Goal: Entertainment & Leisure: Consume media (video, audio)

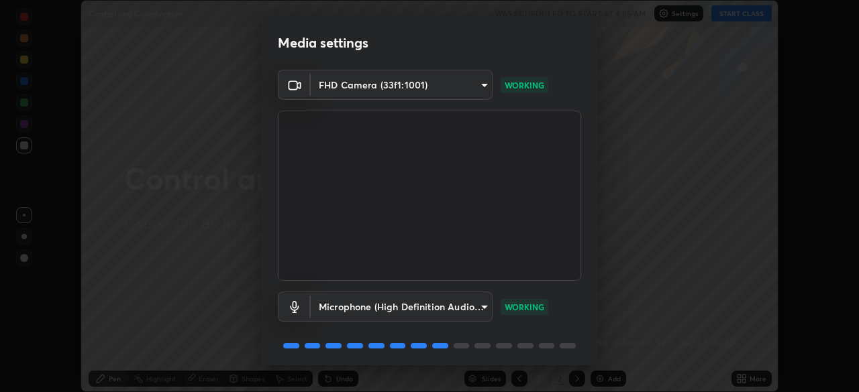
scroll to position [48, 0]
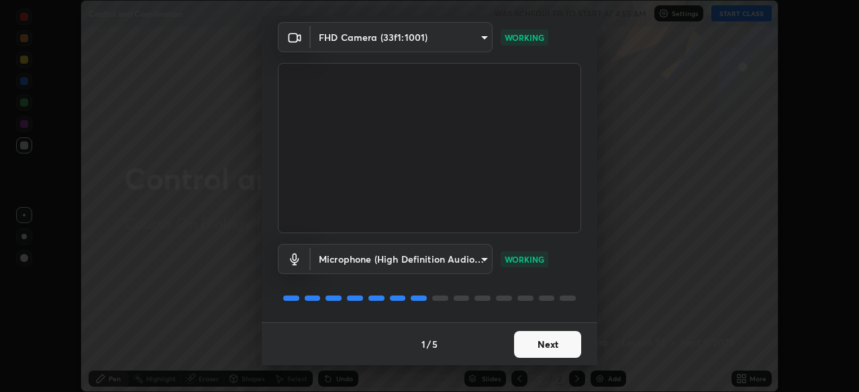
click at [552, 349] on button "Next" at bounding box center [547, 344] width 67 height 27
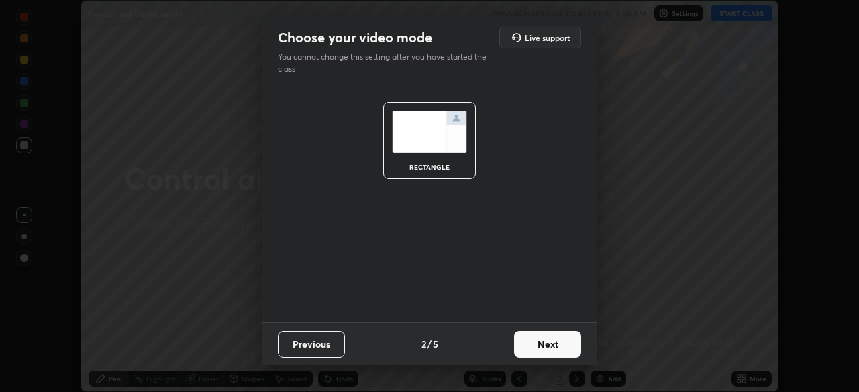
click at [547, 343] on button "Next" at bounding box center [547, 344] width 67 height 27
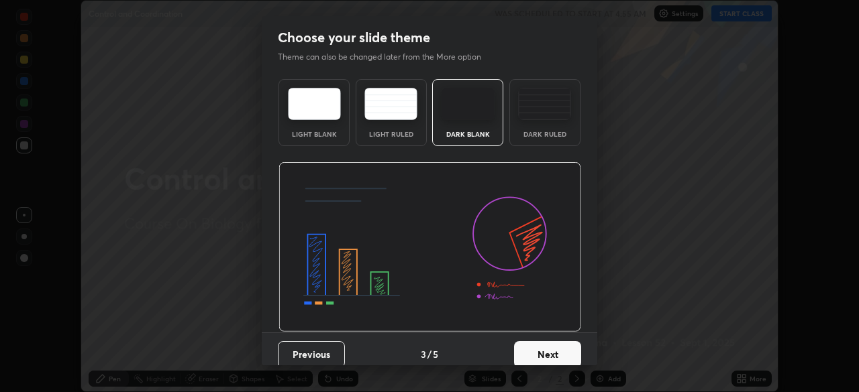
click at [527, 347] on button "Next" at bounding box center [547, 354] width 67 height 27
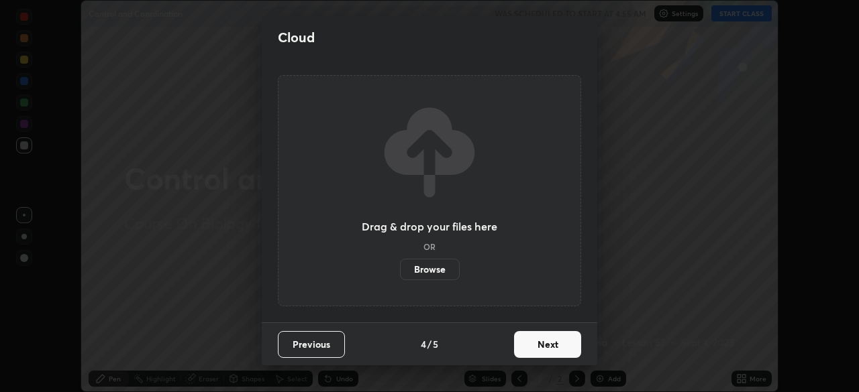
click at [540, 343] on button "Next" at bounding box center [547, 344] width 67 height 27
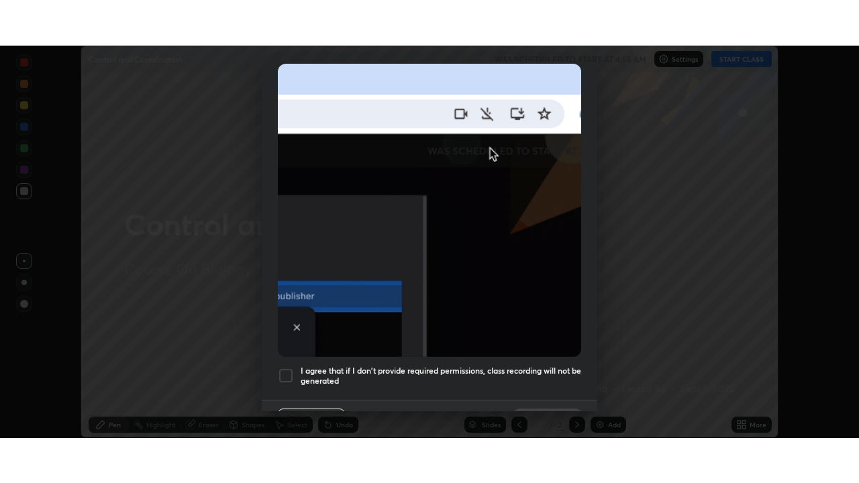
scroll to position [321, 0]
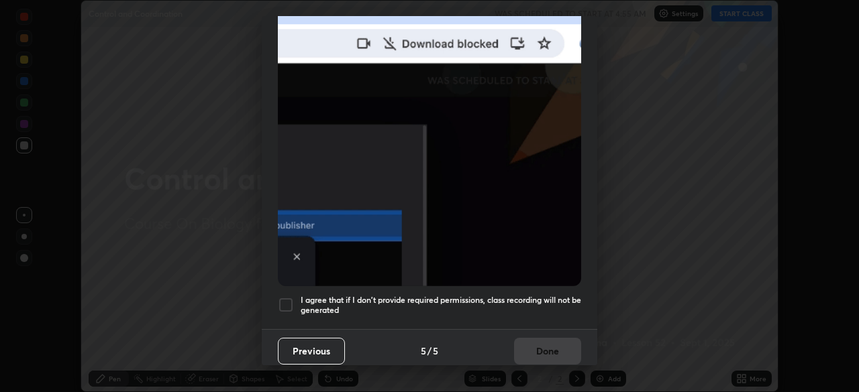
click at [288, 297] on div at bounding box center [286, 305] width 16 height 16
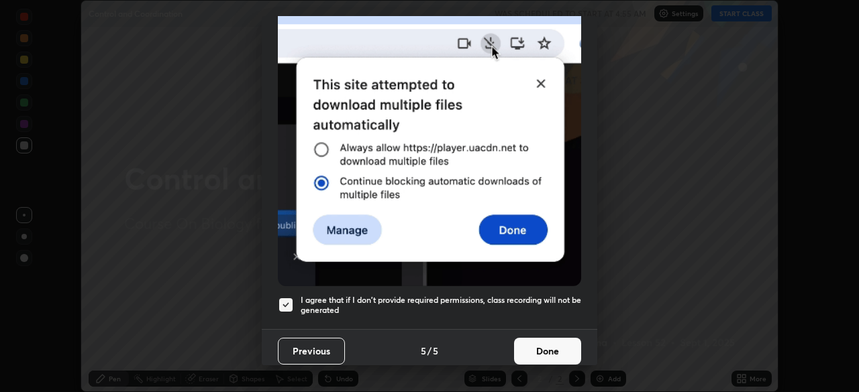
click at [533, 343] on button "Done" at bounding box center [547, 351] width 67 height 27
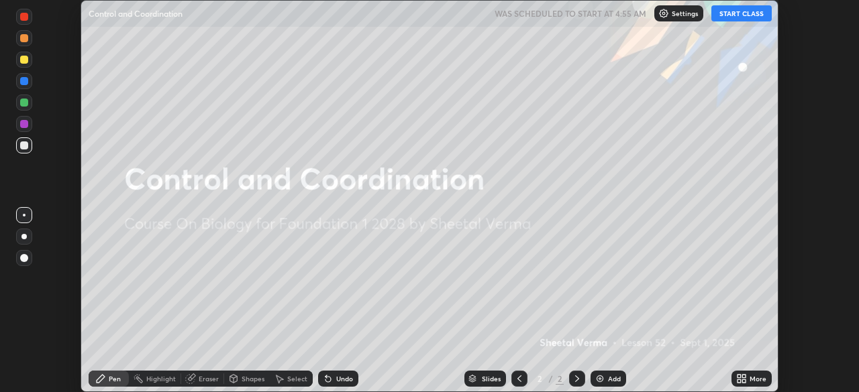
click at [754, 16] on button "START CLASS" at bounding box center [741, 13] width 60 height 16
click at [747, 379] on div "More" at bounding box center [751, 379] width 40 height 16
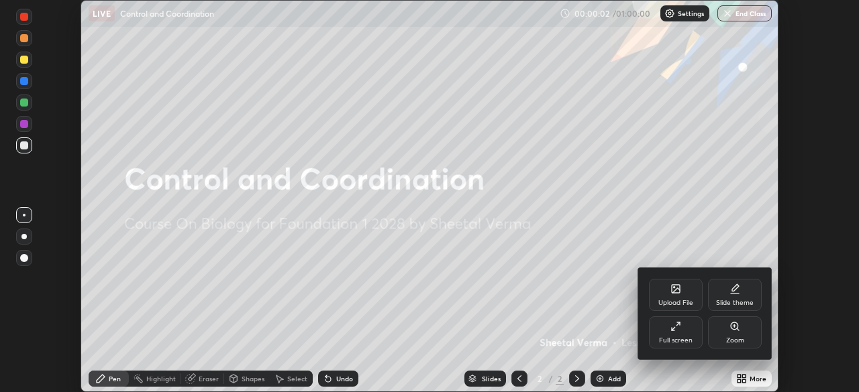
click at [673, 333] on div "Full screen" at bounding box center [676, 333] width 54 height 32
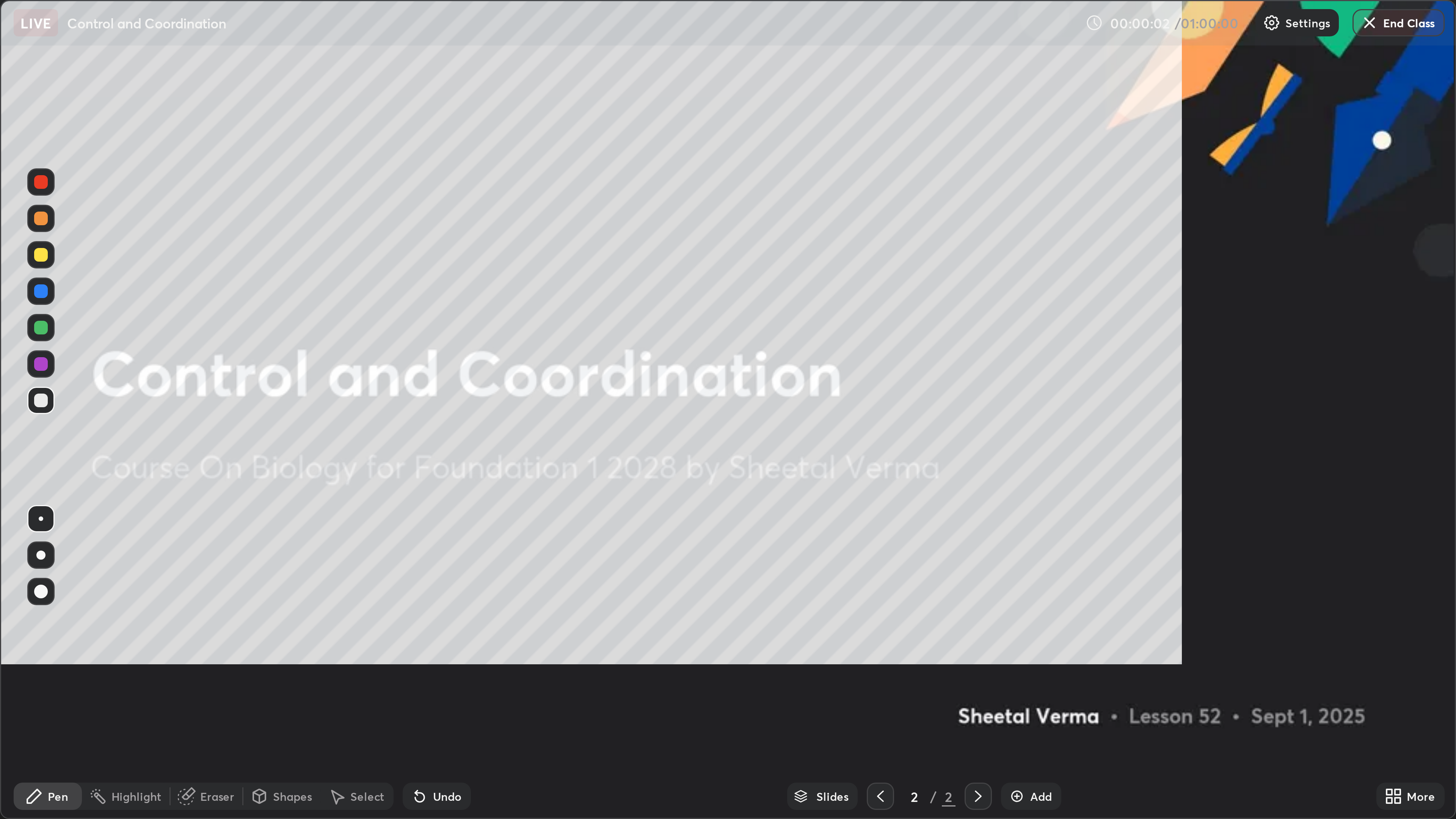
scroll to position [273, 486]
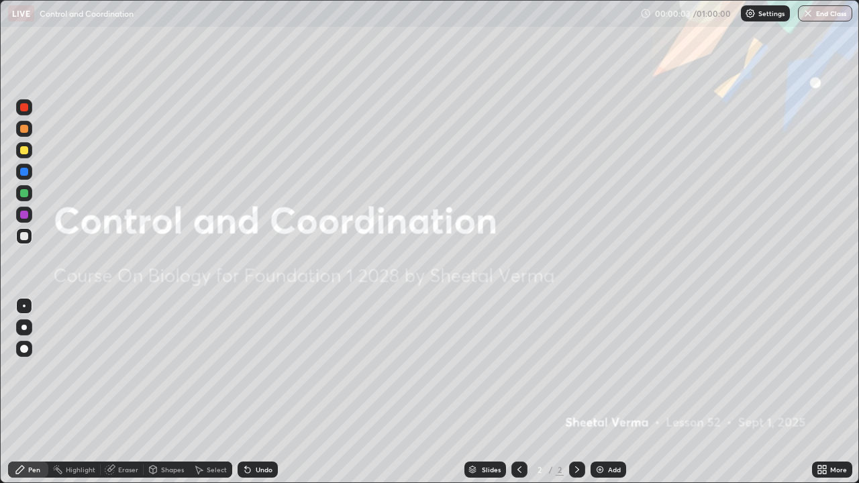
click at [611, 392] on div "Add" at bounding box center [614, 469] width 13 height 7
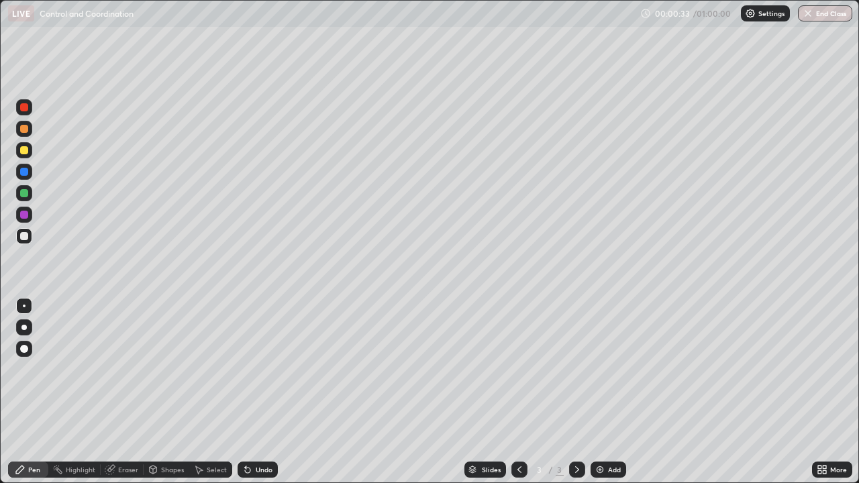
click at [25, 152] on div at bounding box center [24, 150] width 8 height 8
click at [825, 392] on icon at bounding box center [821, 469] width 11 height 11
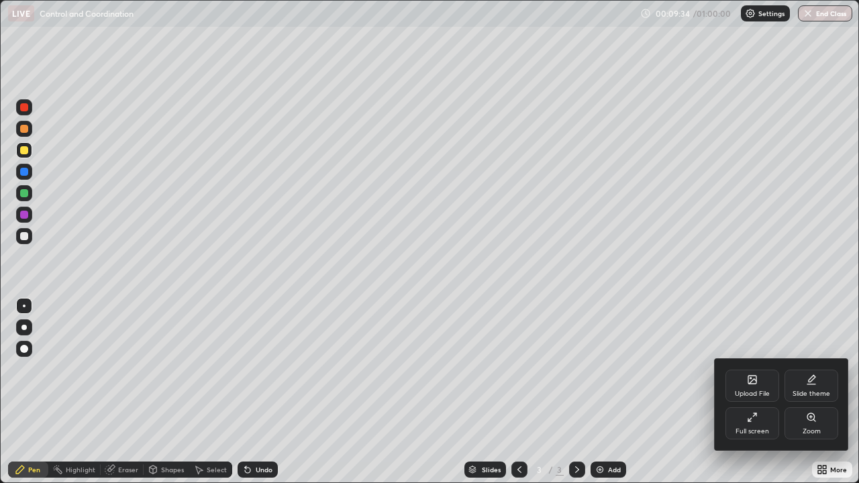
click at [749, 392] on icon at bounding box center [749, 420] width 3 height 3
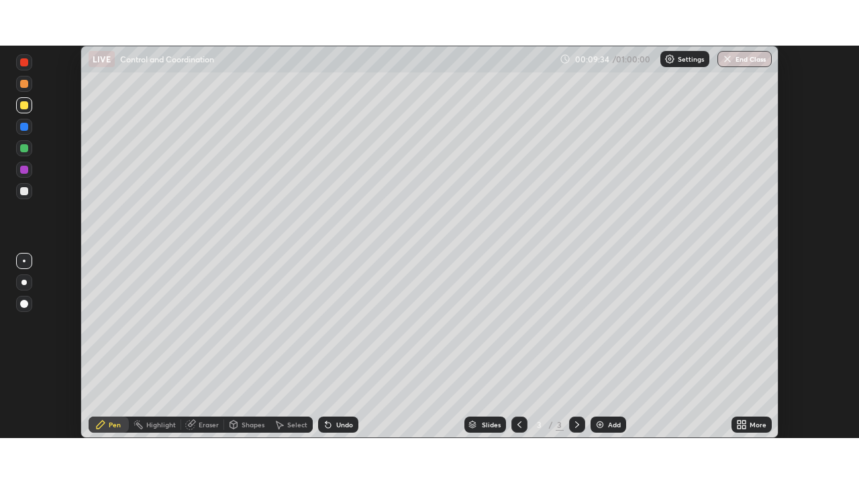
scroll to position [66691, 66225]
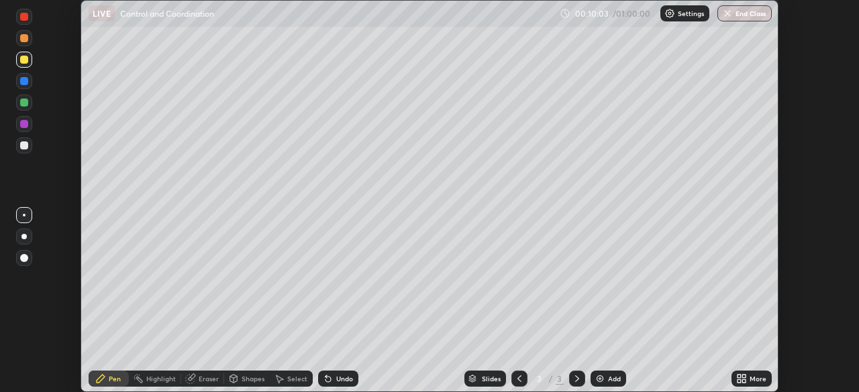
click at [742, 382] on icon at bounding box center [743, 381] width 3 height 3
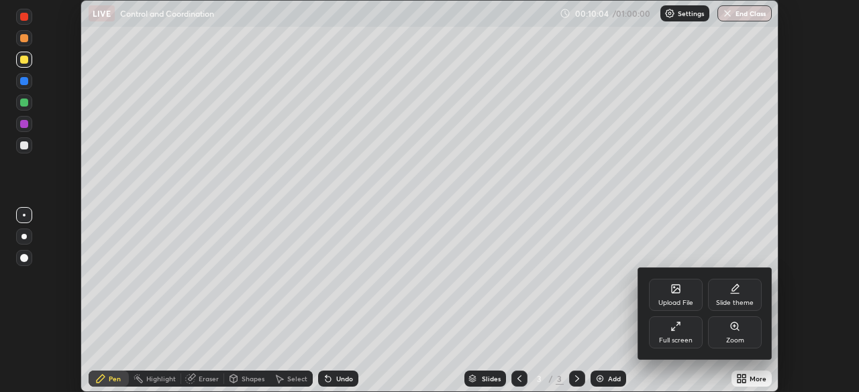
click at [677, 330] on icon at bounding box center [675, 326] width 11 height 11
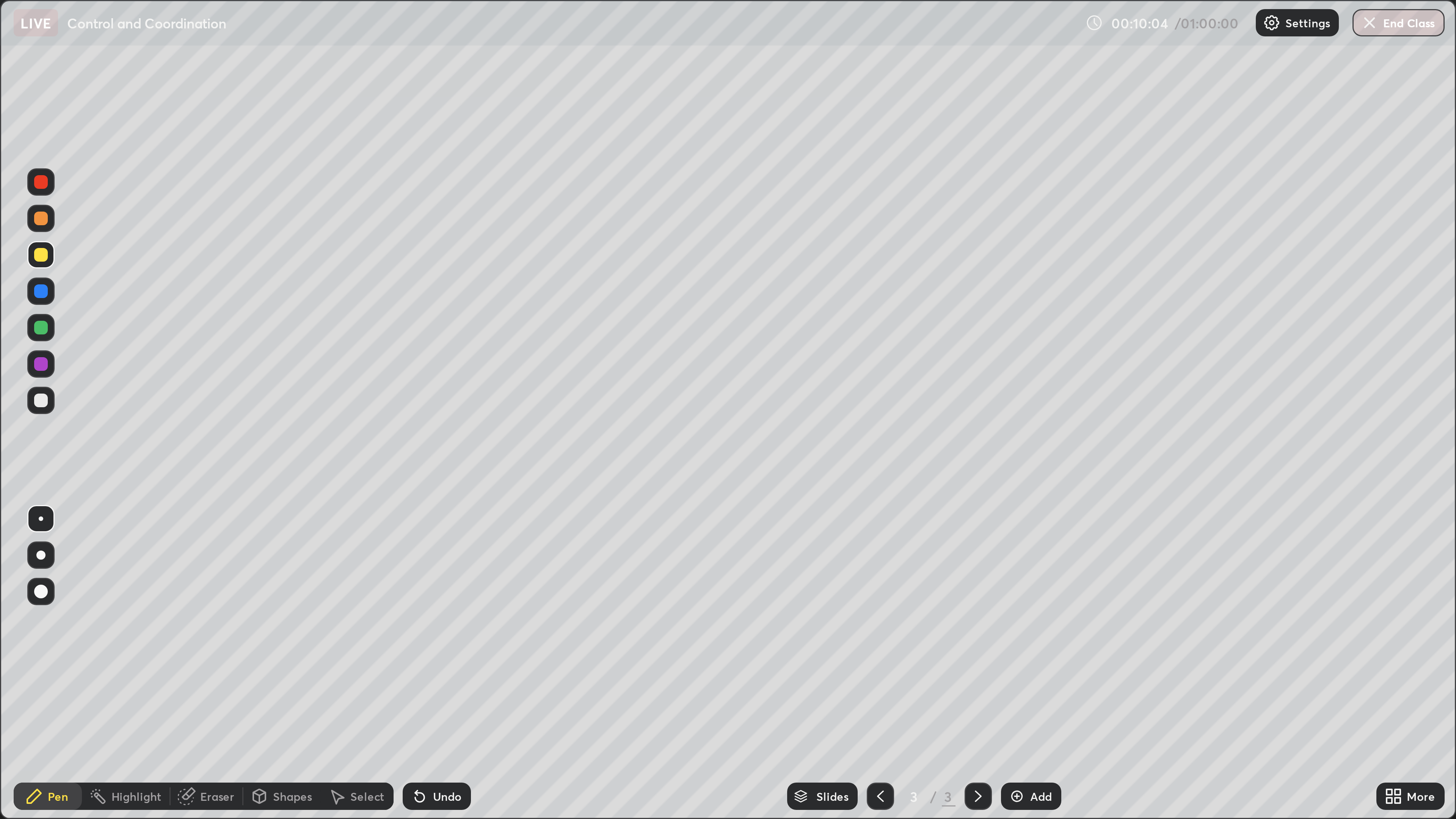
scroll to position [273, 486]
click at [339, 222] on div "Add" at bounding box center [344, 266] width 20 height 9
click at [15, 86] on div at bounding box center [14, 85] width 5 height 5
click at [14, 73] on div at bounding box center [14, 73] width 5 height 5
click at [15, 134] on div at bounding box center [14, 133] width 5 height 5
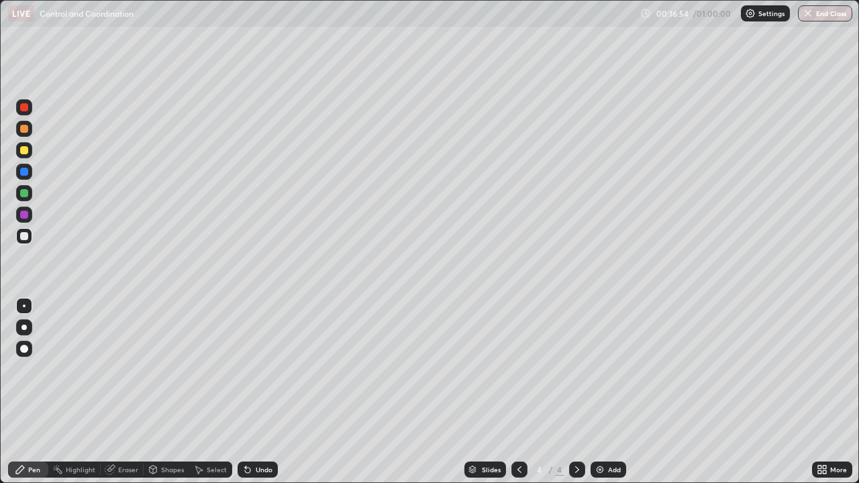
click at [616, 392] on div "Add" at bounding box center [608, 470] width 36 height 16
click at [29, 129] on div at bounding box center [24, 129] width 16 height 16
click at [23, 239] on div at bounding box center [24, 236] width 8 height 8
click at [270, 392] on div "Undo" at bounding box center [264, 469] width 17 height 7
click at [267, 392] on div "Undo" at bounding box center [264, 469] width 17 height 7
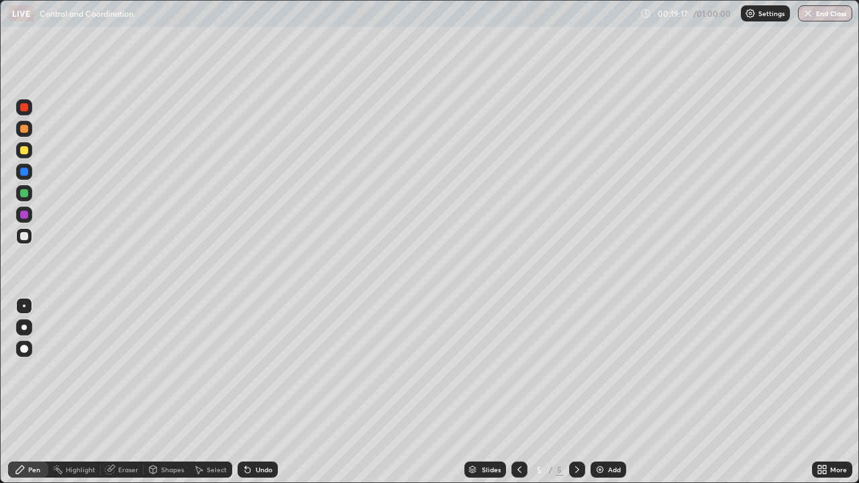
click at [266, 392] on div "Undo" at bounding box center [257, 470] width 40 height 16
click at [266, 392] on div "Undo" at bounding box center [264, 469] width 17 height 7
click at [264, 392] on div "Undo" at bounding box center [264, 469] width 17 height 7
click at [261, 392] on div "Undo" at bounding box center [257, 470] width 40 height 16
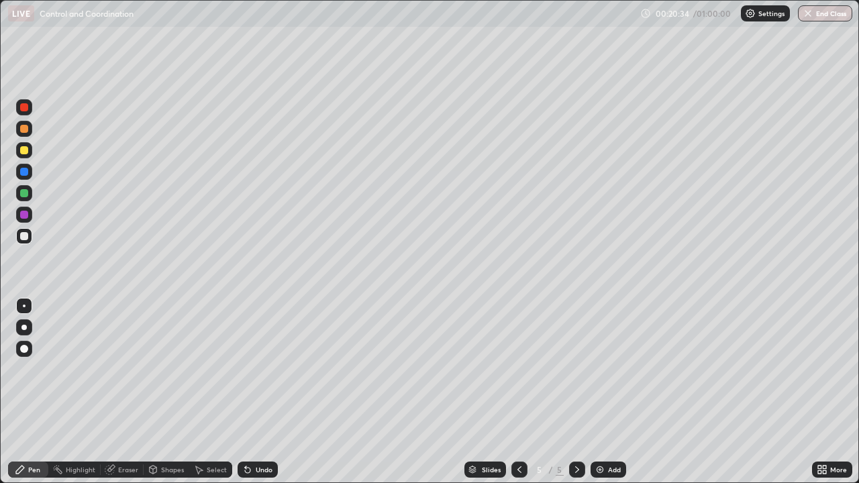
click at [261, 392] on div "Undo" at bounding box center [257, 470] width 40 height 16
click at [260, 392] on div "Undo" at bounding box center [257, 470] width 40 height 16
click at [262, 392] on div "Undo" at bounding box center [264, 469] width 17 height 7
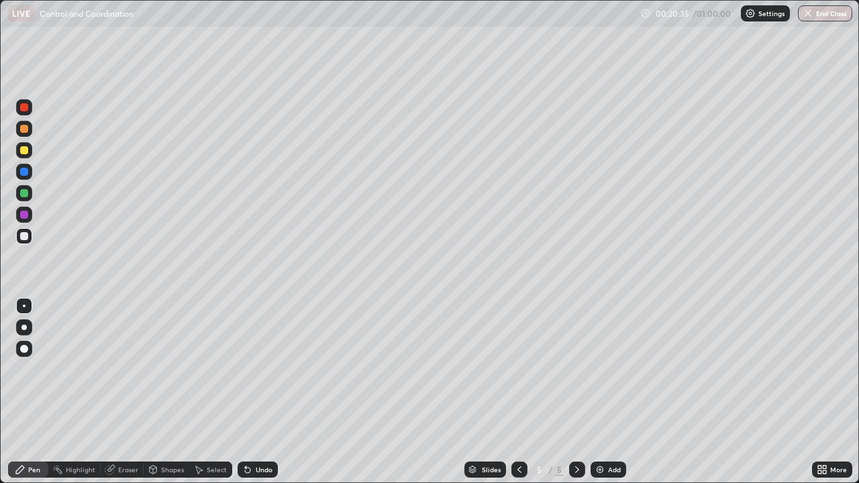
click at [262, 392] on div "Undo" at bounding box center [264, 469] width 17 height 7
click at [606, 392] on div "Add" at bounding box center [608, 470] width 36 height 16
click at [25, 149] on div at bounding box center [24, 150] width 8 height 8
click at [134, 392] on div "Eraser" at bounding box center [128, 469] width 20 height 7
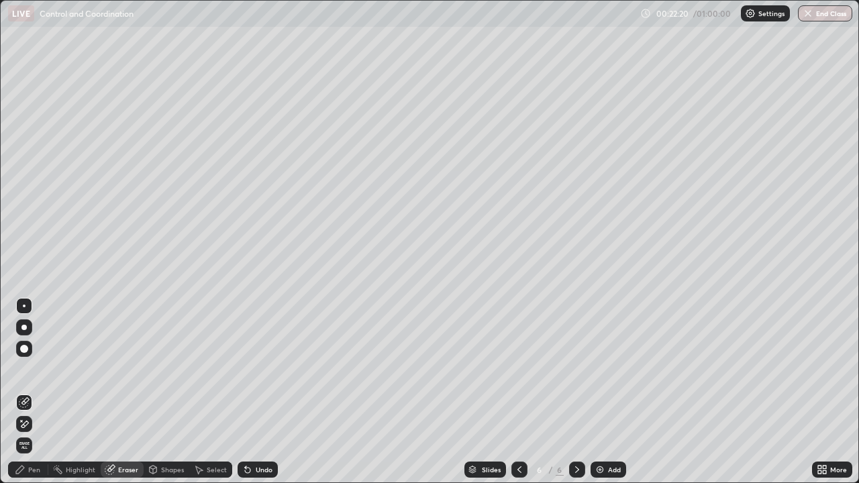
click at [25, 392] on span "Erase all" at bounding box center [24, 445] width 15 height 8
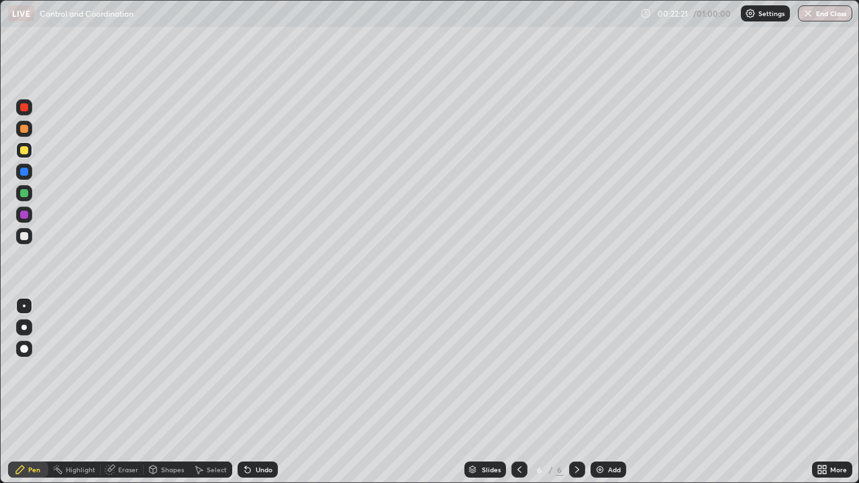
click at [24, 152] on div at bounding box center [24, 150] width 8 height 8
click at [25, 113] on div at bounding box center [24, 107] width 16 height 16
click at [30, 237] on div at bounding box center [24, 236] width 16 height 16
click at [603, 392] on img at bounding box center [599, 469] width 11 height 11
click at [28, 154] on div at bounding box center [24, 150] width 16 height 16
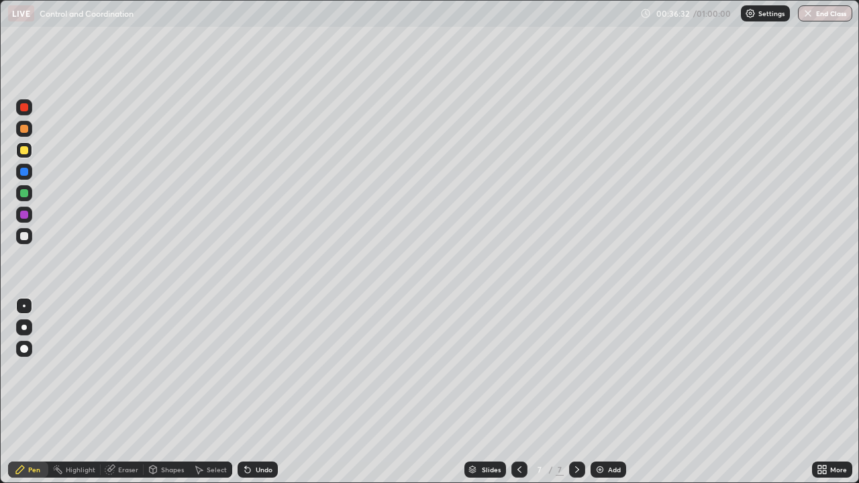
click at [29, 239] on div at bounding box center [24, 236] width 16 height 16
click at [271, 392] on div "Undo" at bounding box center [257, 470] width 40 height 16
click at [272, 392] on div "Undo" at bounding box center [257, 470] width 40 height 16
click at [270, 392] on div "Undo" at bounding box center [257, 470] width 40 height 16
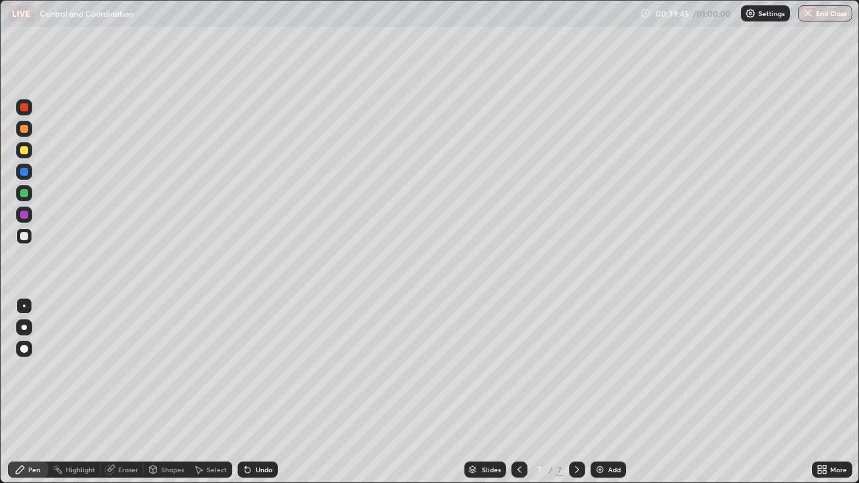
click at [268, 392] on div "Undo" at bounding box center [257, 470] width 40 height 16
click at [23, 156] on div at bounding box center [24, 150] width 16 height 16
click at [24, 237] on div at bounding box center [24, 236] width 8 height 8
click at [605, 392] on div "Add" at bounding box center [608, 470] width 36 height 16
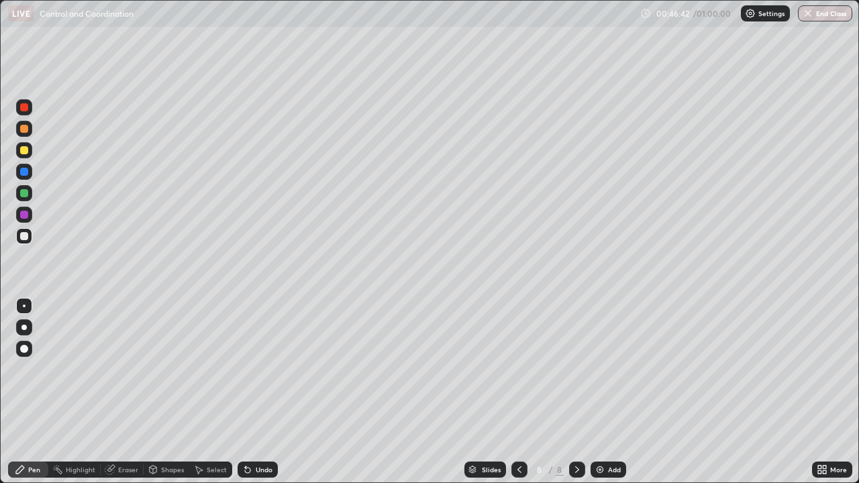
click at [24, 147] on div at bounding box center [24, 150] width 8 height 8
click at [27, 237] on div at bounding box center [24, 236] width 8 height 8
click at [23, 237] on div at bounding box center [24, 236] width 8 height 8
click at [23, 150] on div at bounding box center [24, 150] width 8 height 8
click at [616, 392] on div "Add" at bounding box center [608, 470] width 36 height 16
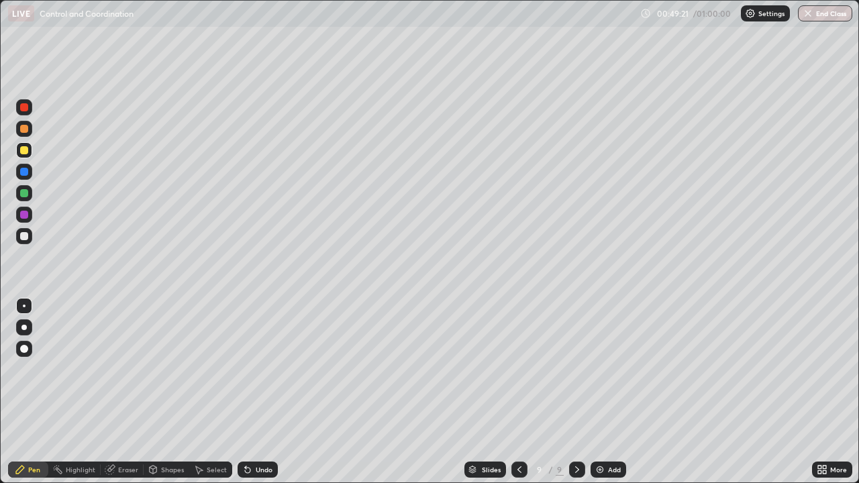
click at [23, 131] on div at bounding box center [24, 129] width 8 height 8
click at [23, 153] on div at bounding box center [24, 150] width 8 height 8
click at [24, 151] on div at bounding box center [24, 150] width 8 height 8
click at [29, 237] on div at bounding box center [24, 236] width 16 height 16
click at [25, 107] on div at bounding box center [24, 107] width 8 height 8
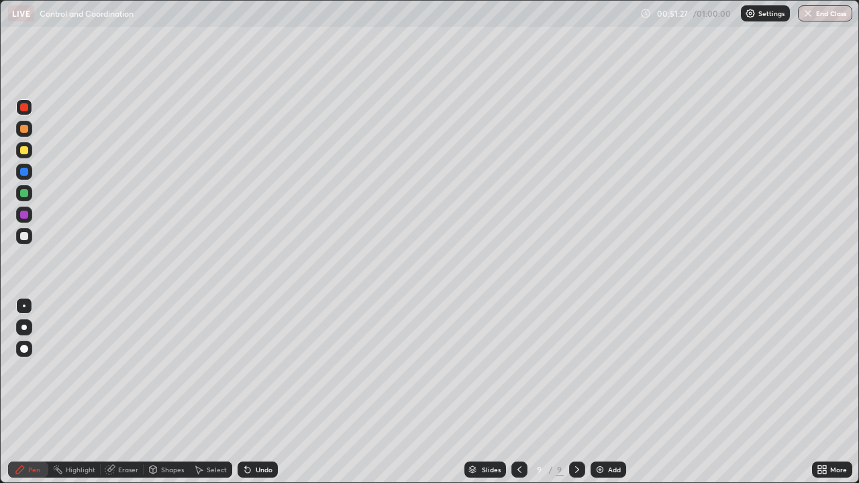
click at [23, 156] on div at bounding box center [24, 150] width 16 height 16
click at [598, 392] on img at bounding box center [599, 469] width 11 height 11
click at [821, 18] on button "End Class" at bounding box center [825, 13] width 53 height 16
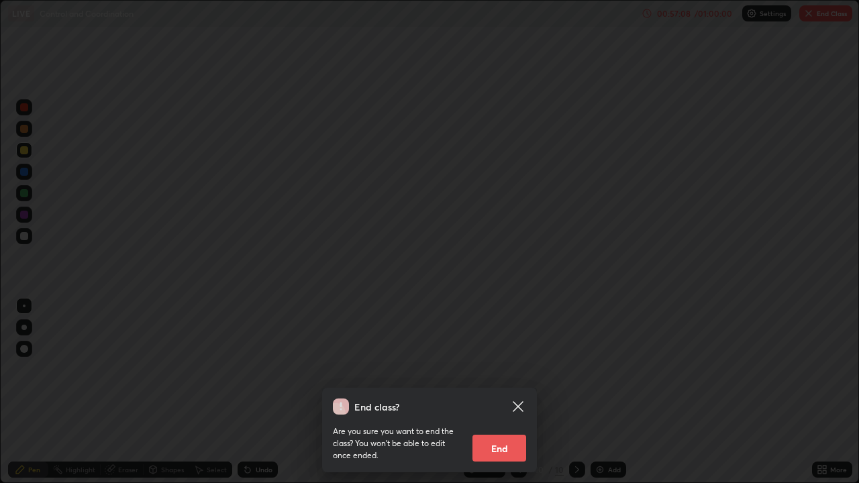
click at [512, 392] on button "End" at bounding box center [499, 448] width 54 height 27
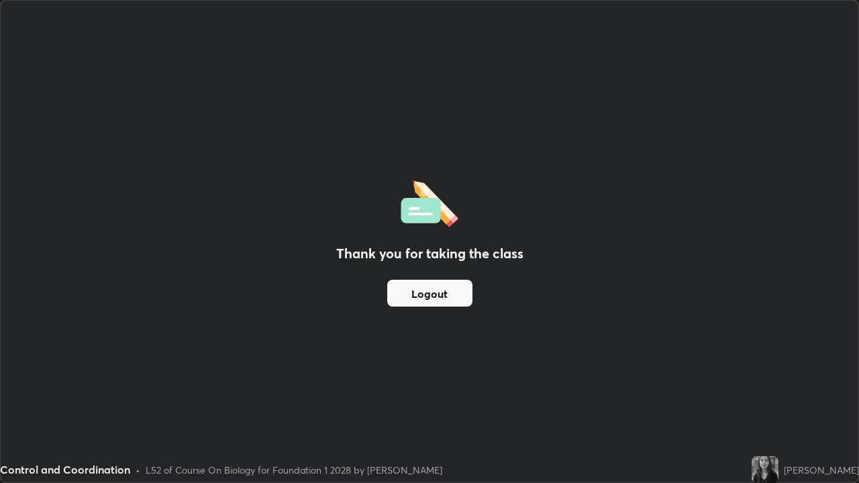
click at [628, 303] on div "Thank you for taking the class Logout" at bounding box center [429, 242] width 857 height 482
click at [467, 292] on button "Logout" at bounding box center [429, 293] width 85 height 27
click at [452, 294] on button "Logout" at bounding box center [429, 293] width 85 height 27
click at [438, 294] on button "Logout" at bounding box center [429, 293] width 85 height 27
click at [446, 296] on button "Logout" at bounding box center [429, 293] width 85 height 27
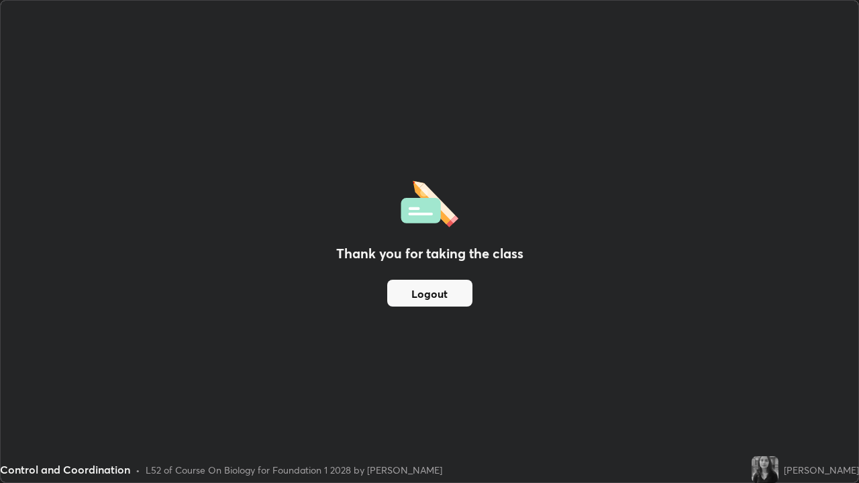
click at [464, 303] on button "Logout" at bounding box center [429, 293] width 85 height 27
click at [459, 299] on button "Logout" at bounding box center [429, 293] width 85 height 27
click at [456, 299] on button "Logout" at bounding box center [429, 293] width 85 height 27
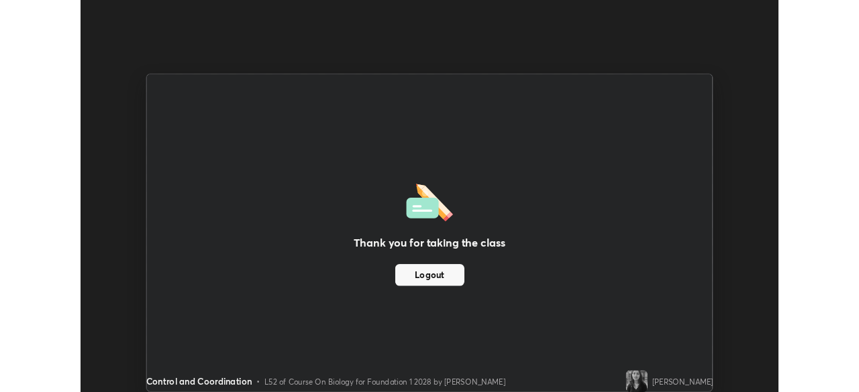
scroll to position [66691, 66225]
